Goal: Information Seeking & Learning: Learn about a topic

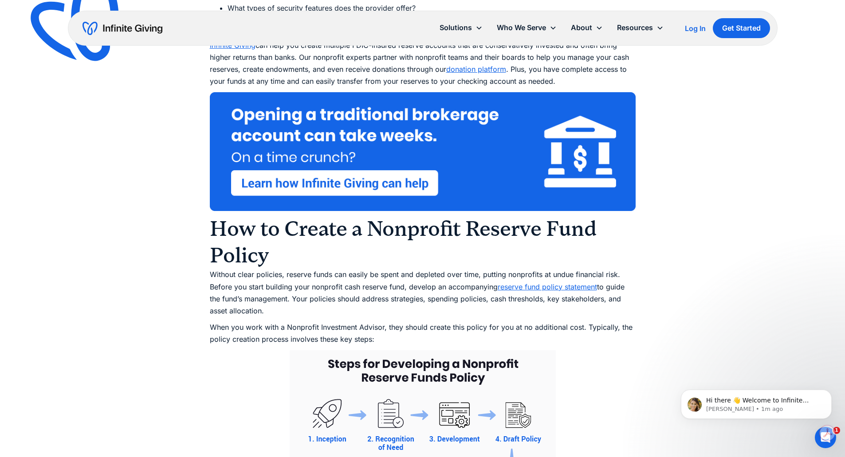
scroll to position [3548, 0]
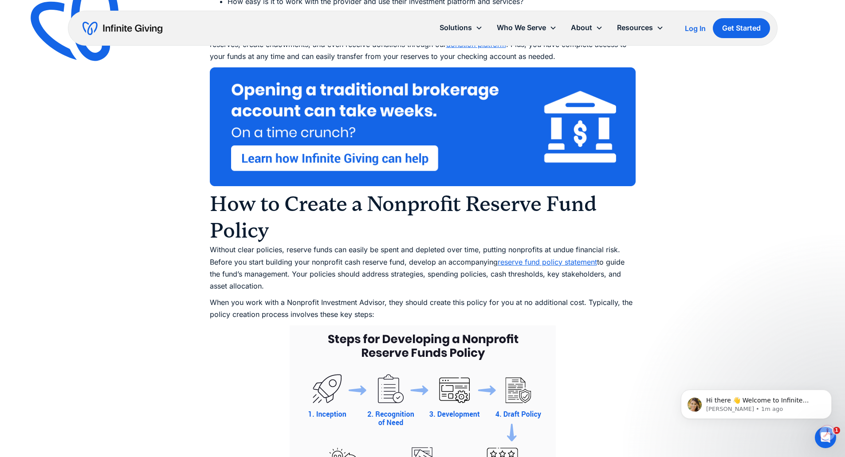
click at [522, 267] on link "reserve fund policy statement" at bounding box center [547, 262] width 99 height 9
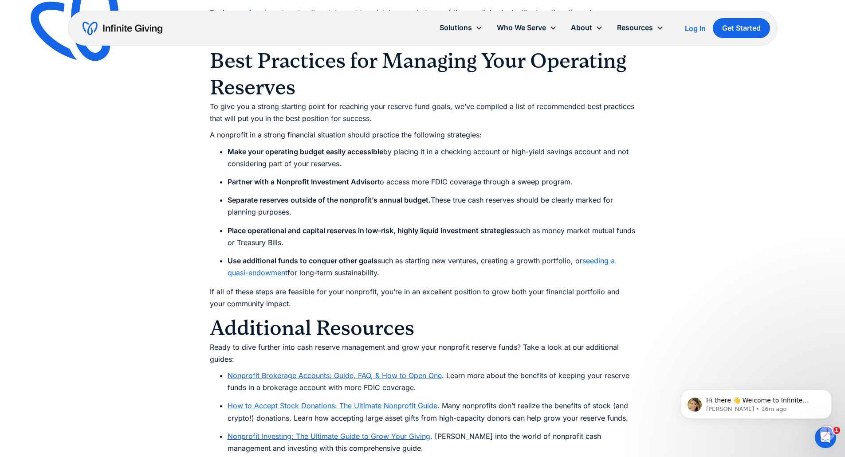
scroll to position [4169, 0]
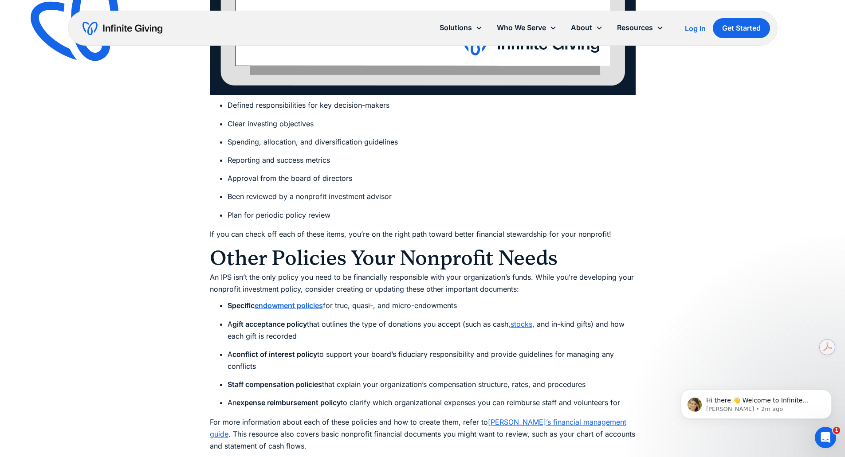
scroll to position [4701, 0]
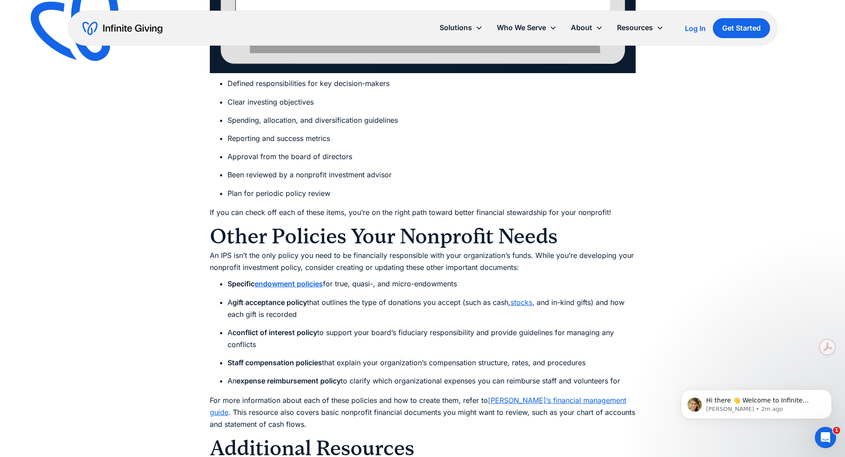
click at [309, 279] on strong "endowment policies" at bounding box center [289, 283] width 68 height 9
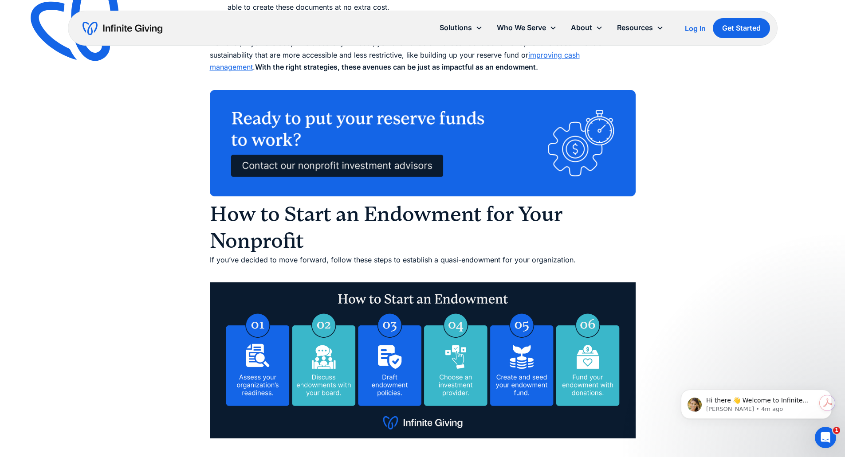
scroll to position [3105, 0]
